Goal: Obtain resource: Download file/media

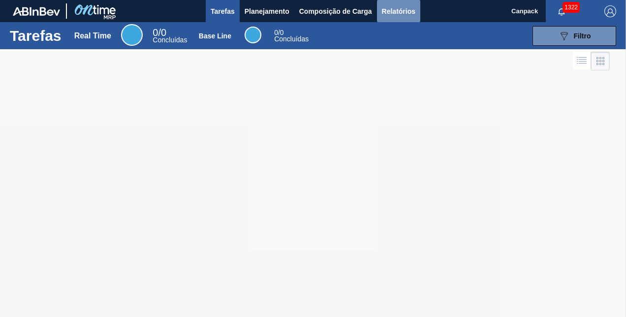
click at [403, 12] on span "Relatórios" at bounding box center [398, 11] width 33 height 12
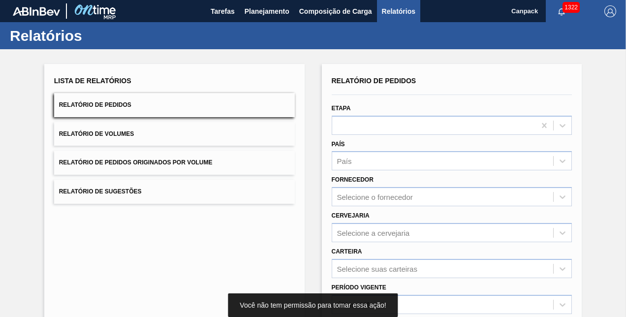
scroll to position [138, 0]
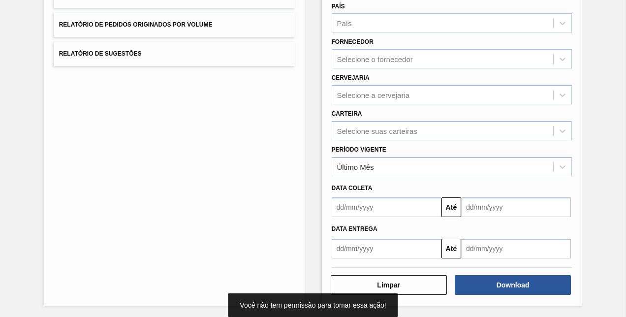
click at [376, 206] on input "text" at bounding box center [387, 207] width 110 height 20
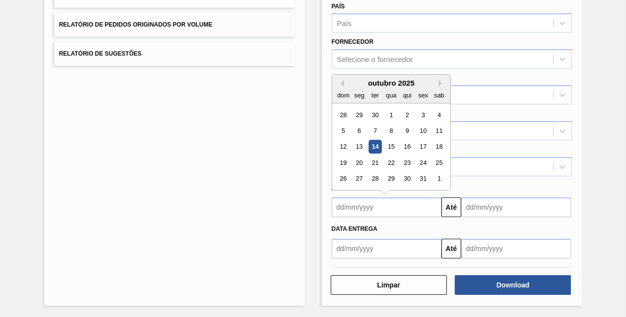
click at [375, 143] on div "14" at bounding box center [374, 146] width 13 height 13
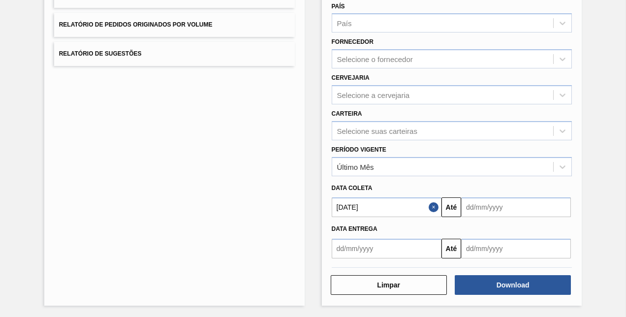
type input "[DATE]"
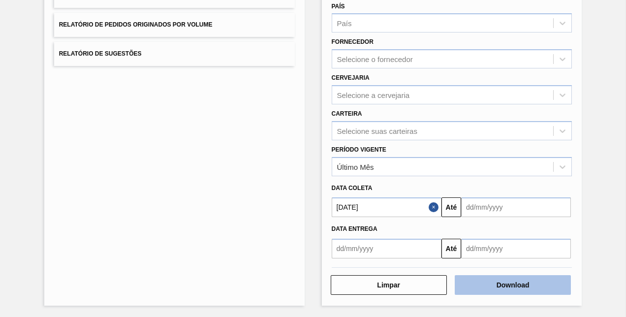
click at [510, 281] on button "Download" at bounding box center [513, 285] width 116 height 20
